Goal: Information Seeking & Learning: Learn about a topic

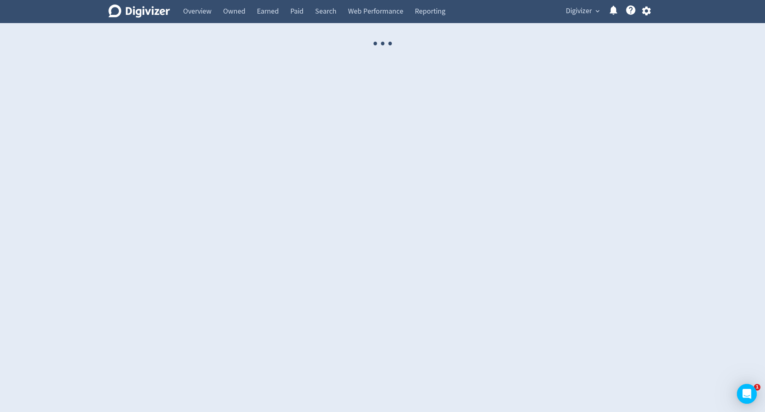
select select "USER"
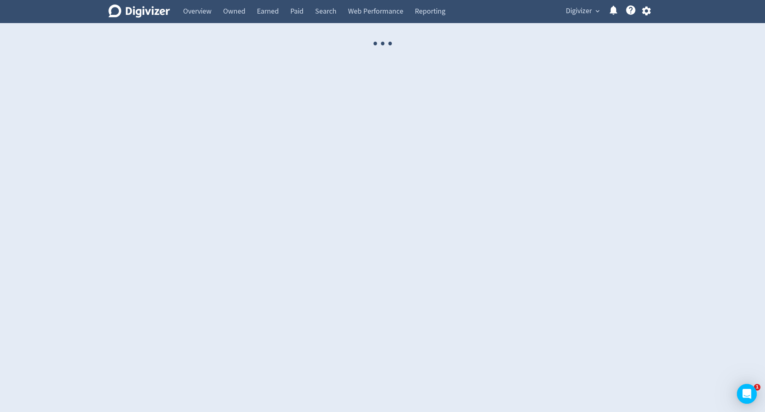
select select "USER"
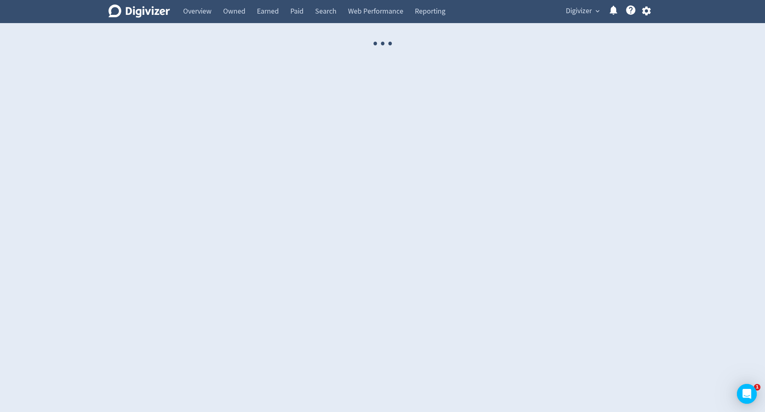
select select "USER"
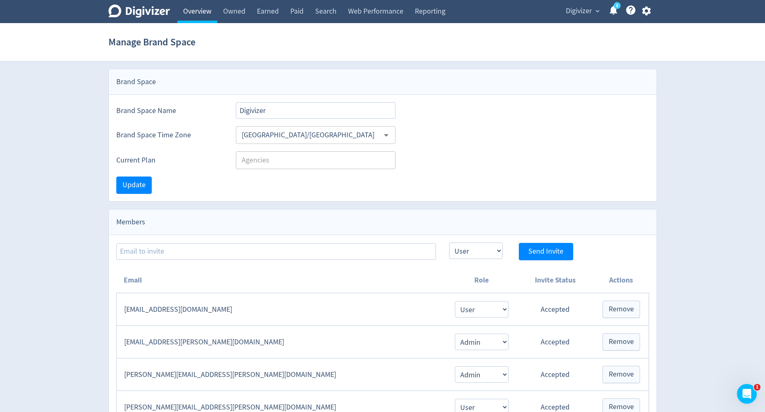
click at [193, 18] on link "Overview" at bounding box center [197, 11] width 40 height 23
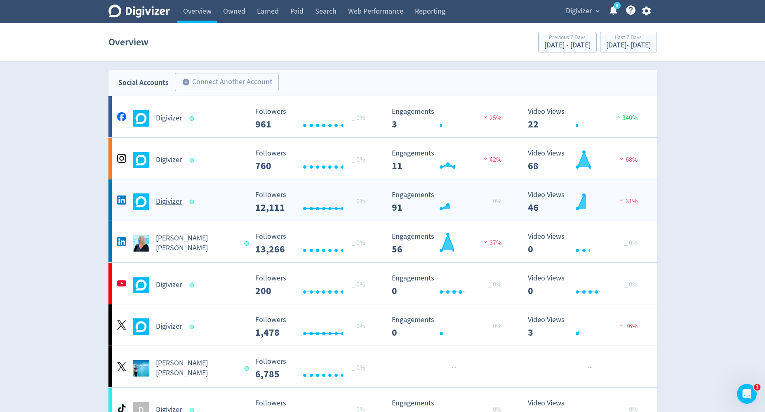
click at [161, 195] on div "Digivizer" at bounding box center [181, 201] width 133 height 16
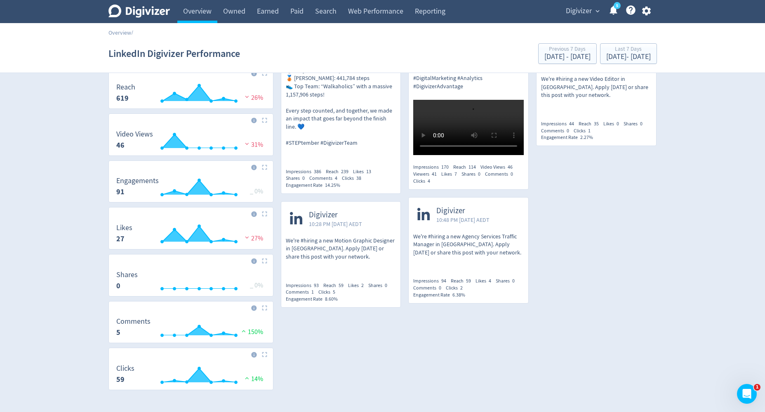
scroll to position [209, 0]
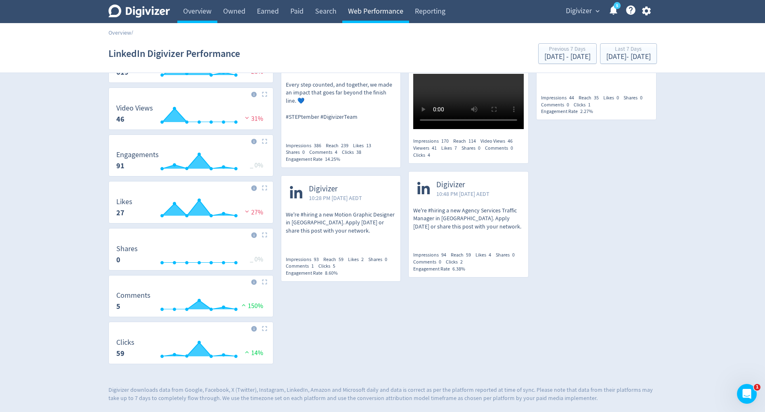
click at [400, 8] on link "Web Performance" at bounding box center [375, 11] width 67 height 23
